Goal: Information Seeking & Learning: Check status

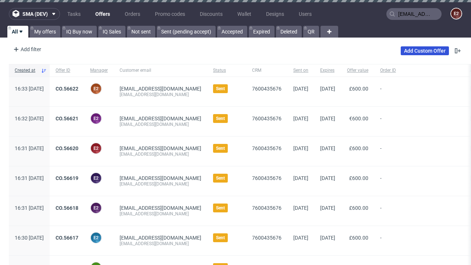
type input "[EMAIL_ADDRESS][DOMAIN_NAME]"
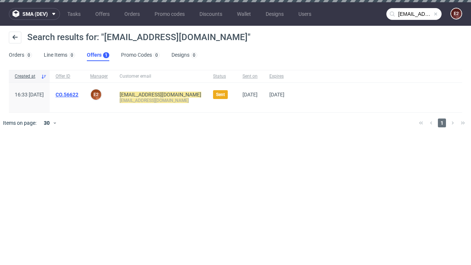
click at [98, 55] on link "Offers 1" at bounding box center [98, 55] width 22 height 12
click at [78, 95] on link "CO.56622" at bounding box center [67, 95] width 23 height 6
